Goal: Task Accomplishment & Management: Complete application form

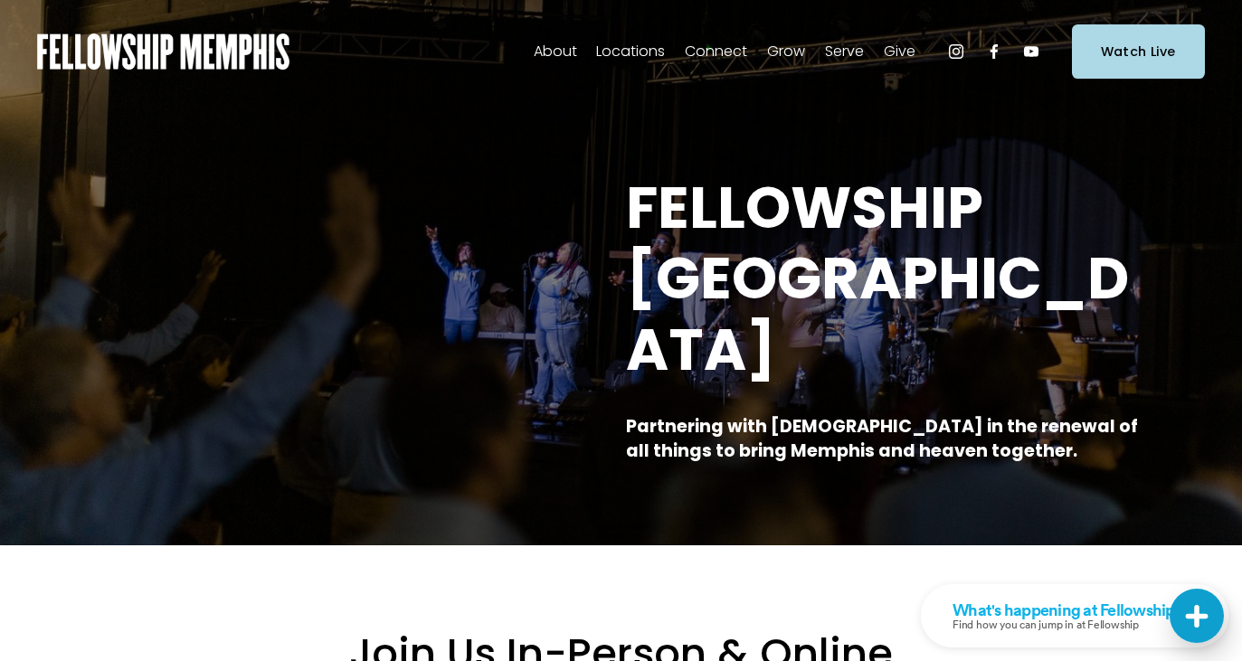
click at [0, 0] on span "Events" at bounding box center [0, 0] width 0 height 0
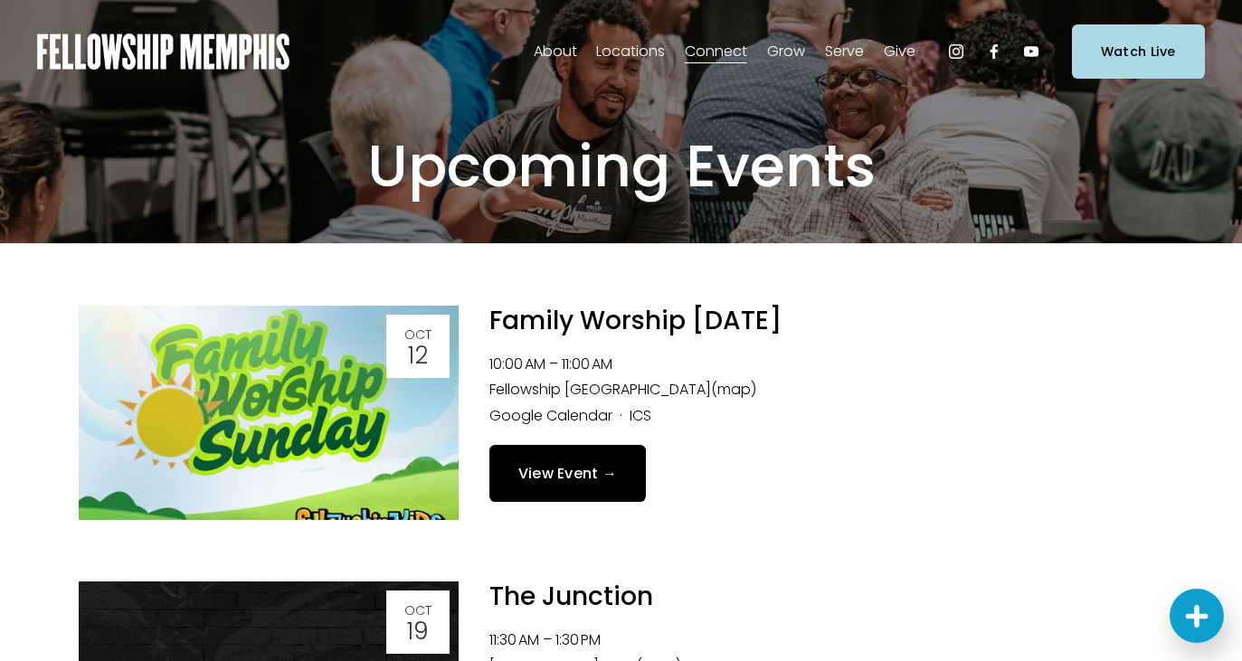
click at [0, 0] on span "Membership" at bounding box center [0, 0] width 0 height 0
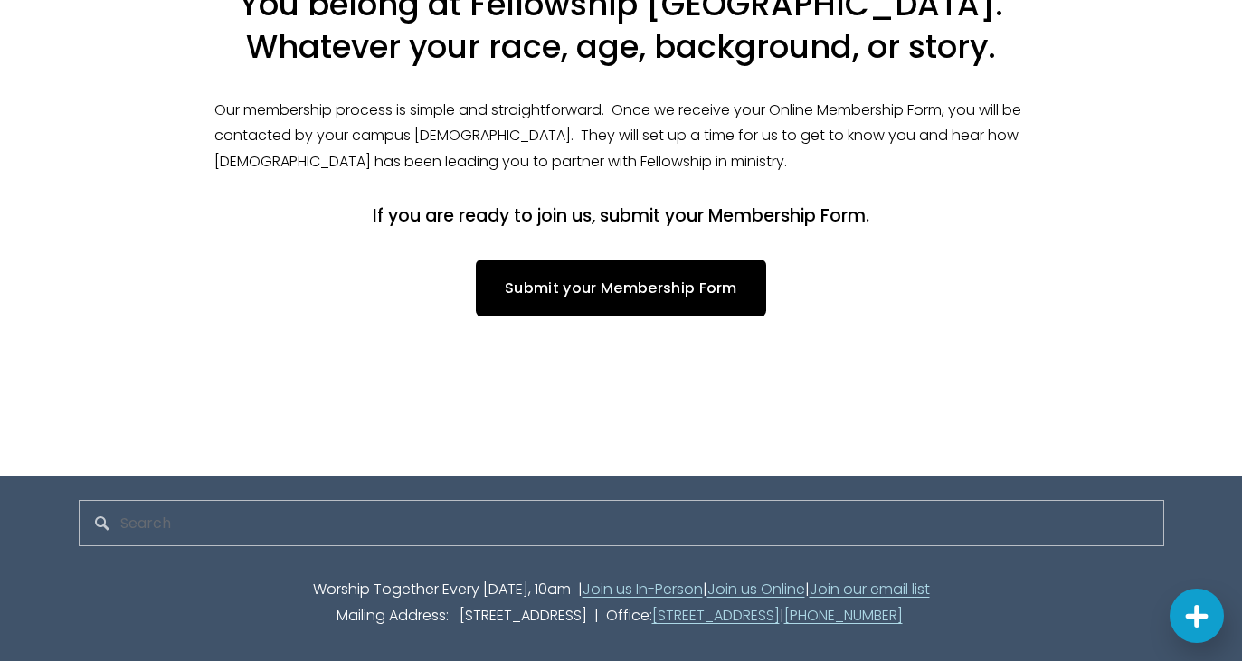
scroll to position [594, 0]
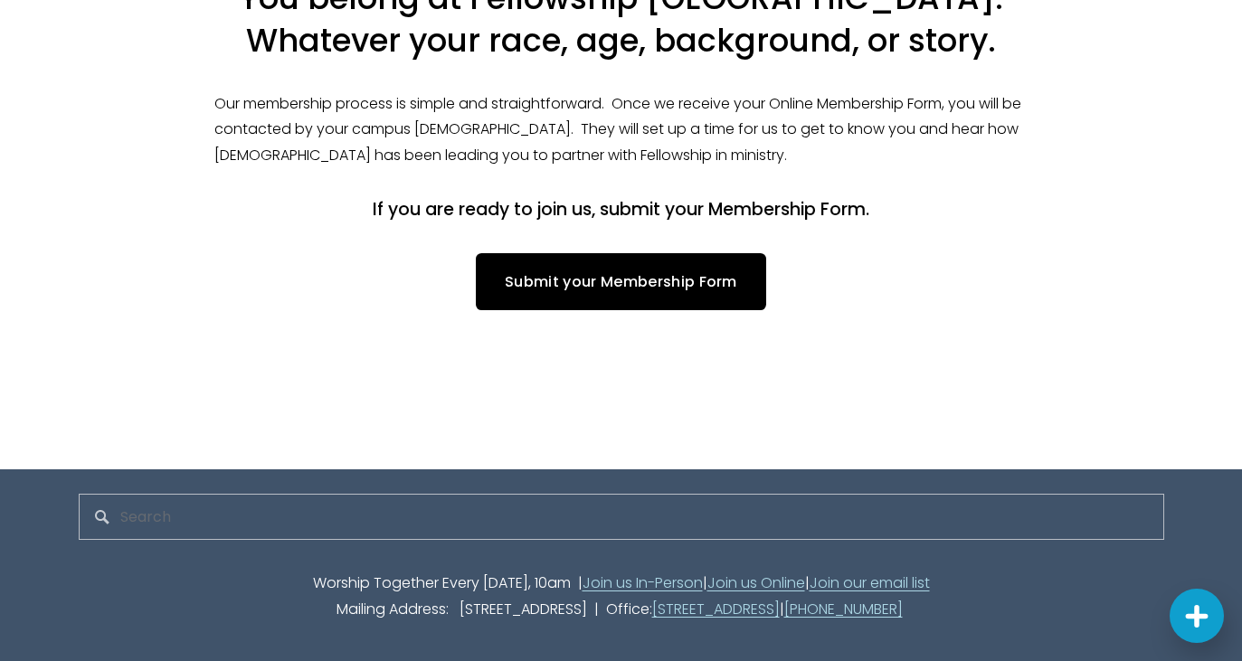
click at [653, 280] on link "Submit your Membership Form" at bounding box center [621, 281] width 290 height 57
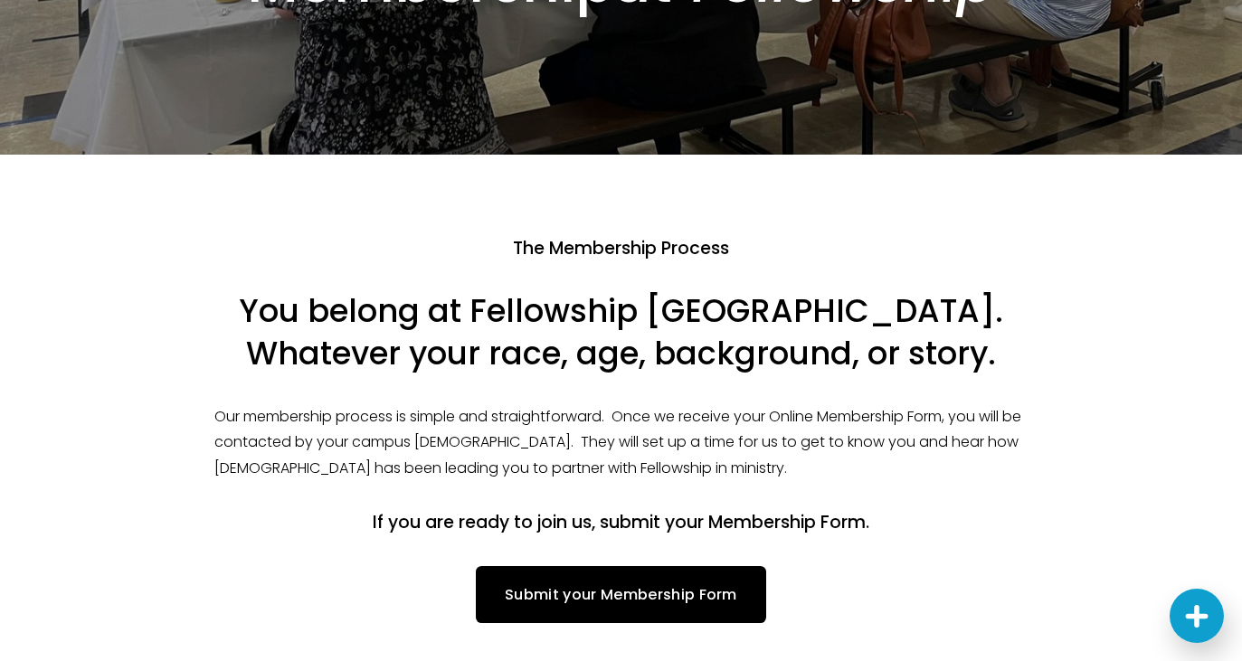
scroll to position [289, 0]
